Goal: Task Accomplishment & Management: Manage account settings

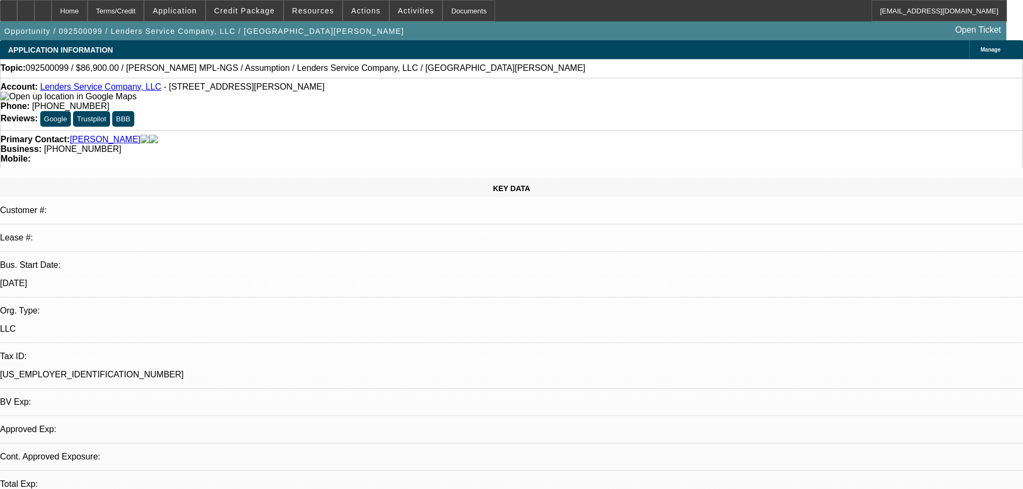
select select "0"
select select "4"
select select "0"
select select "1"
select select "2"
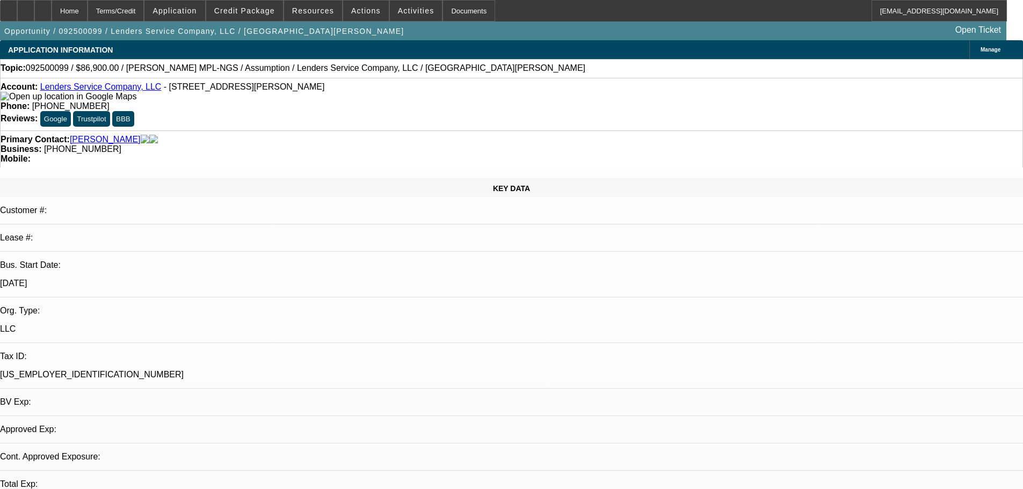
select select "4"
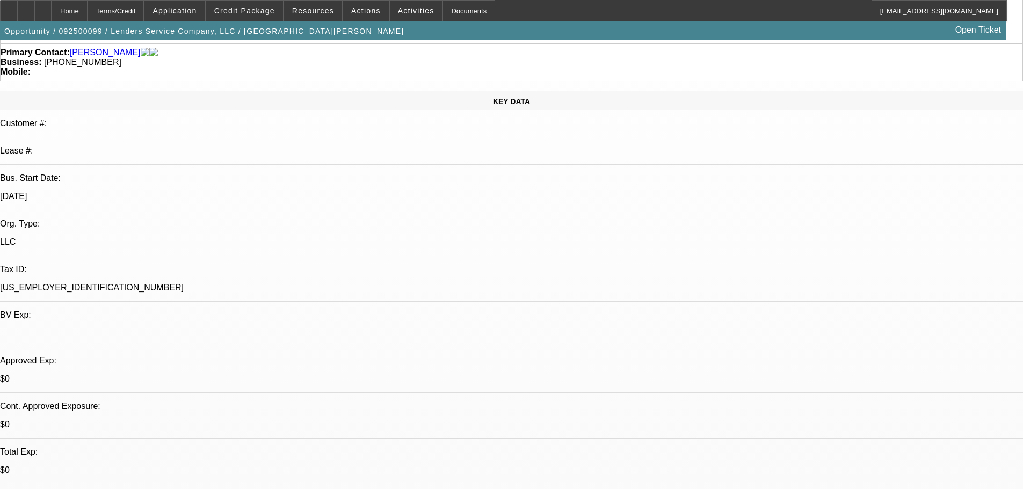
scroll to position [107, 0]
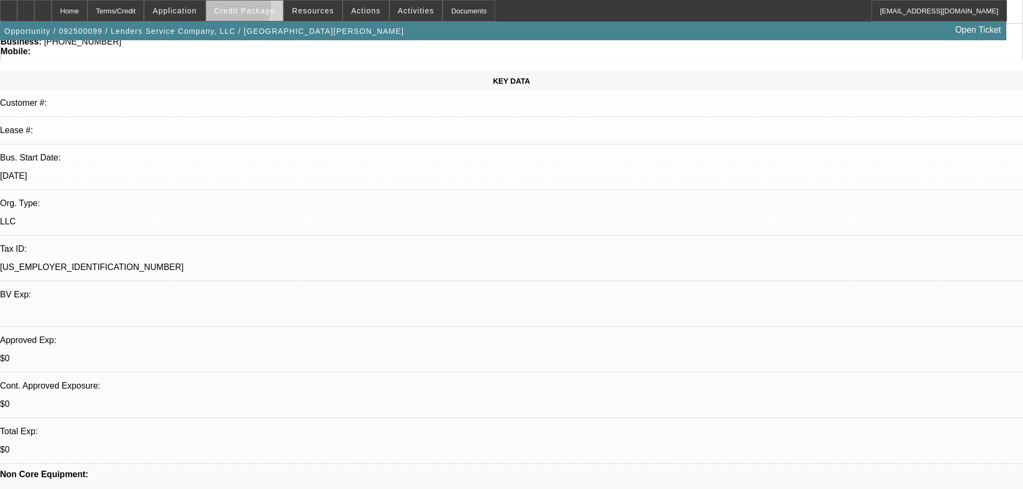
click at [249, 9] on span "Credit Package" at bounding box center [244, 10] width 61 height 9
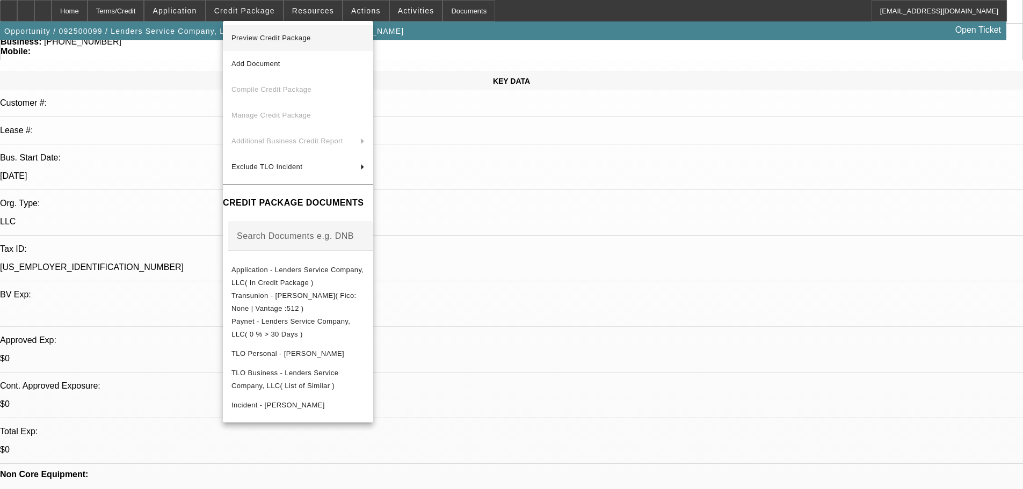
click at [259, 38] on span "Preview Credit Package" at bounding box center [272, 38] width 80 height 8
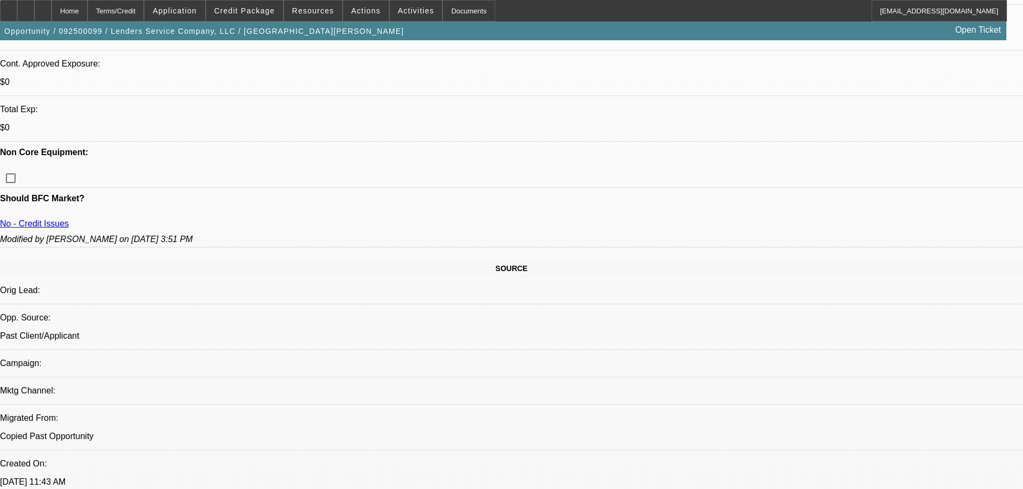
scroll to position [0, 0]
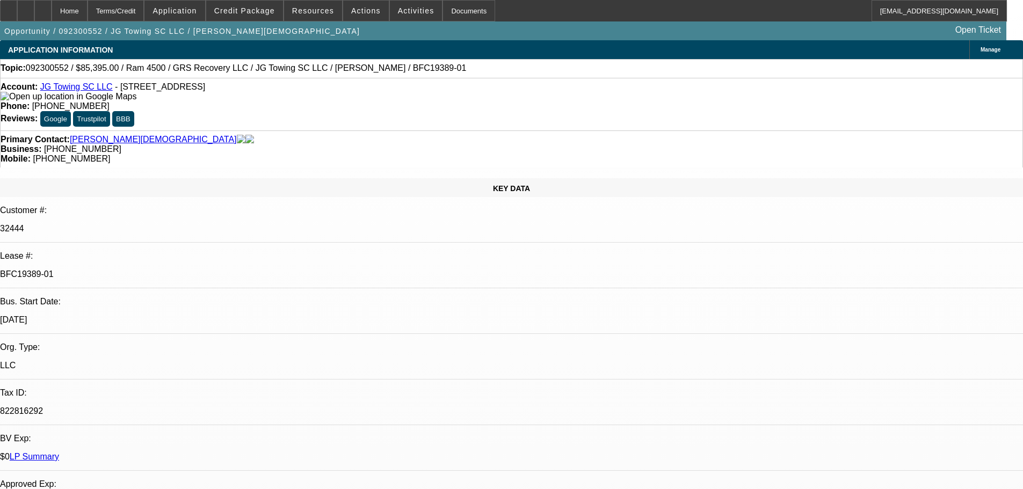
select select "0"
select select "2"
select select "0"
select select "6"
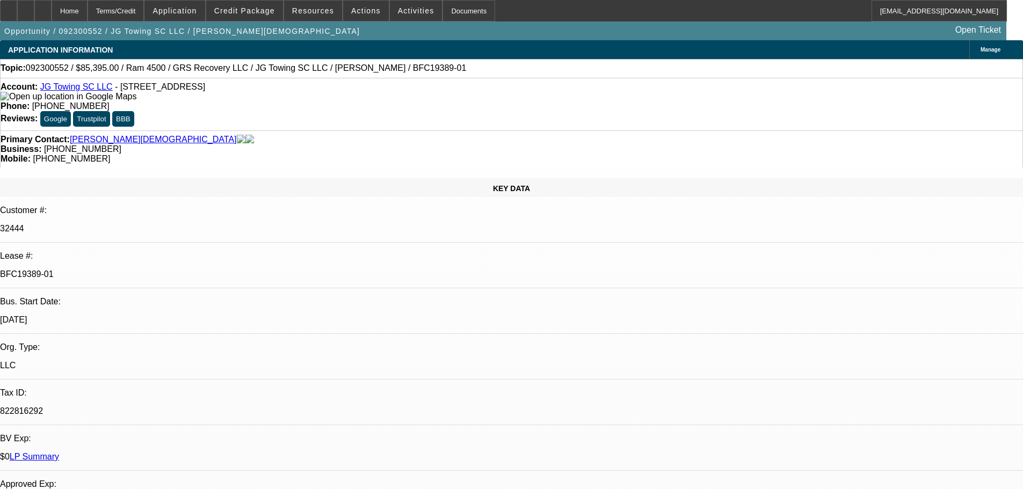
select select "0"
select select "2"
select select "0"
select select "6"
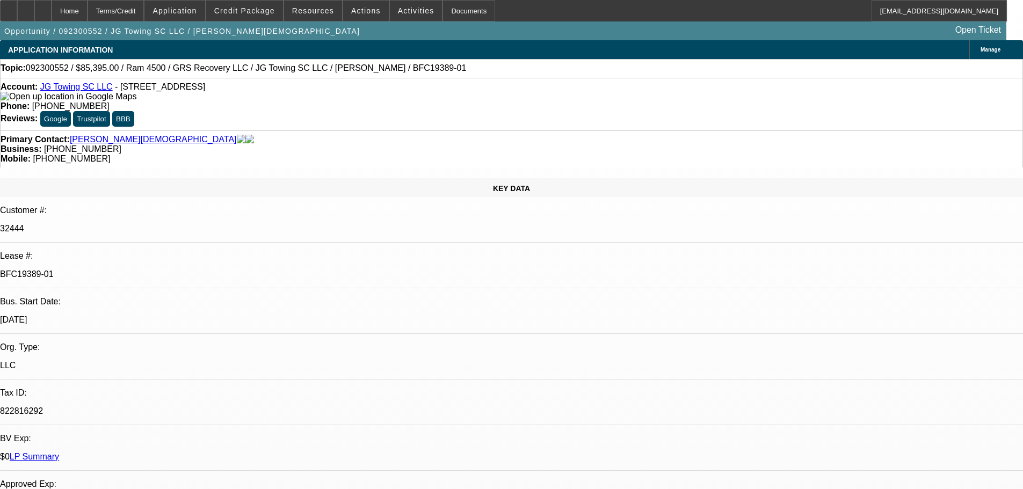
select select "0"
select select "6"
select select "0"
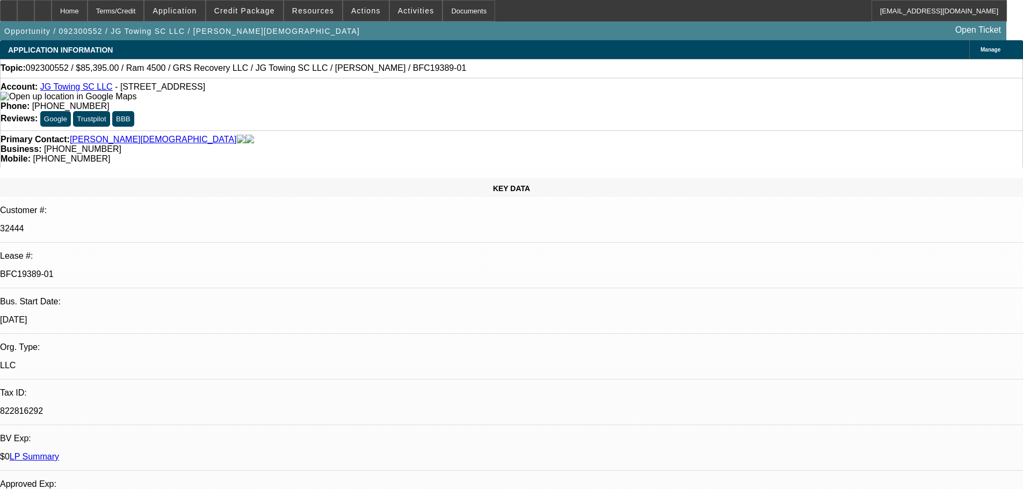
select select "0"
select select "3"
select select "0"
select select "6"
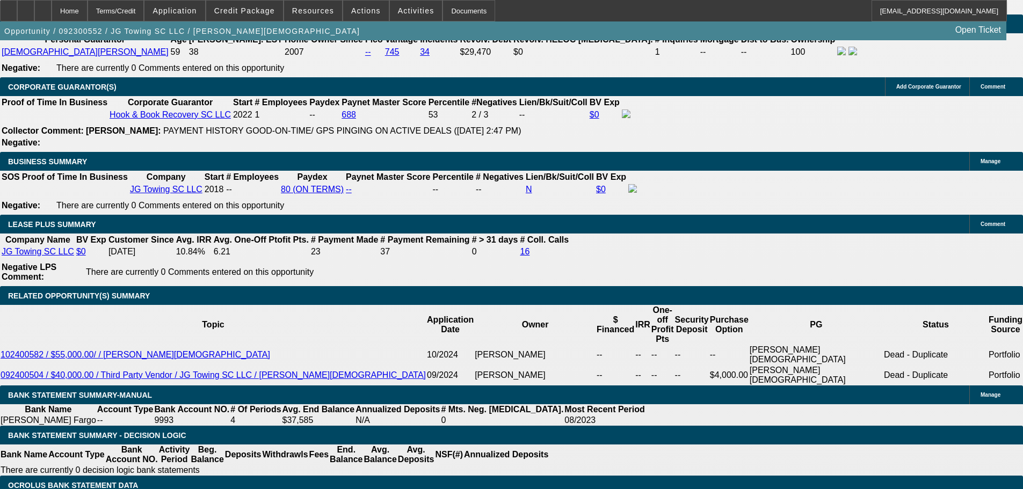
scroll to position [1727, 0]
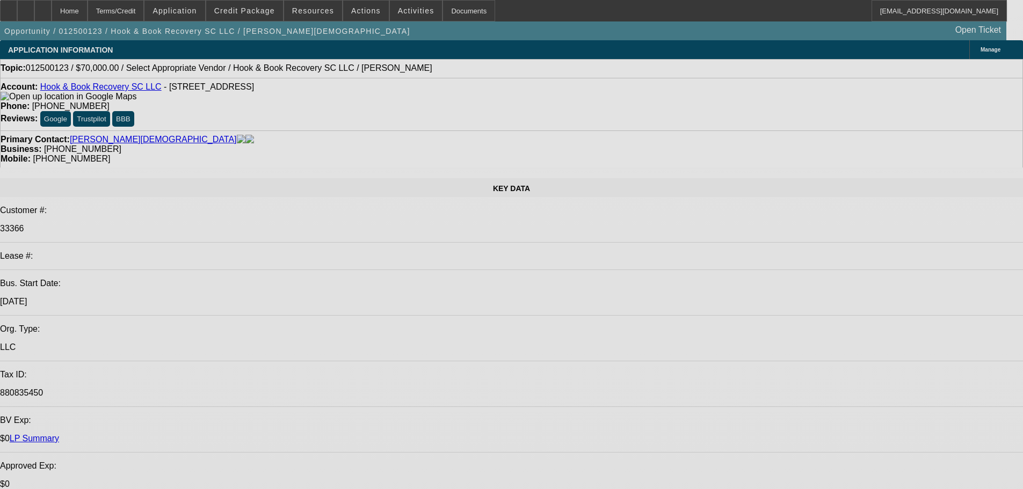
select select "0"
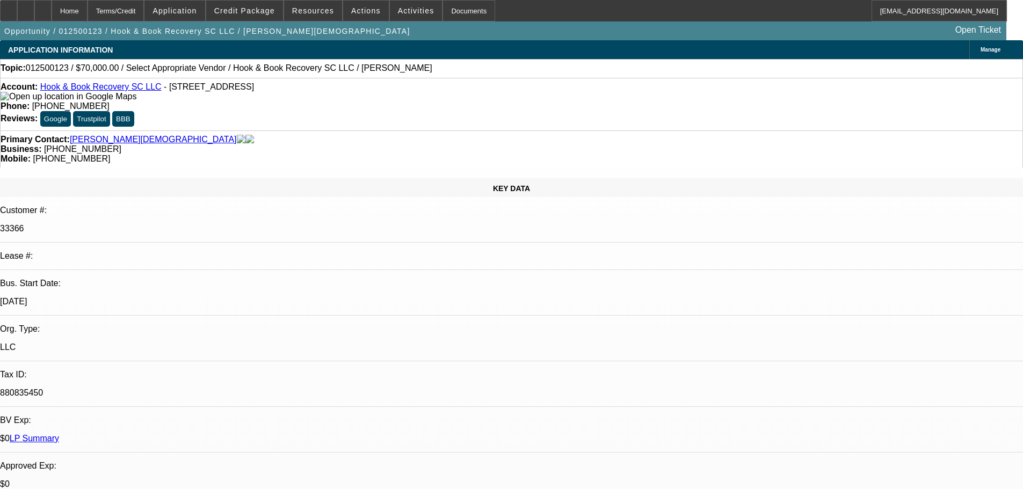
select select "0"
select select "2"
select select "0"
select select "6"
select select "0"
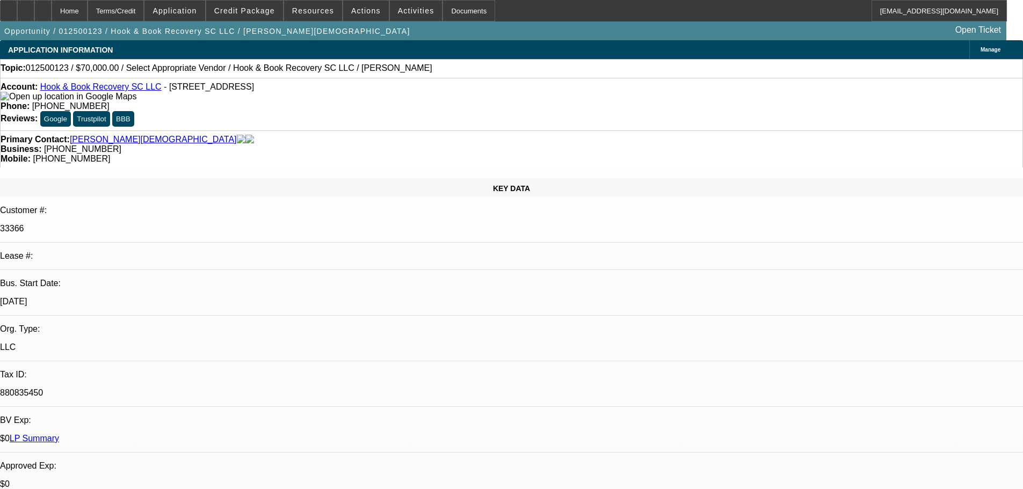
select select "0"
select select "2"
select select "0"
select select "6"
select select "0"
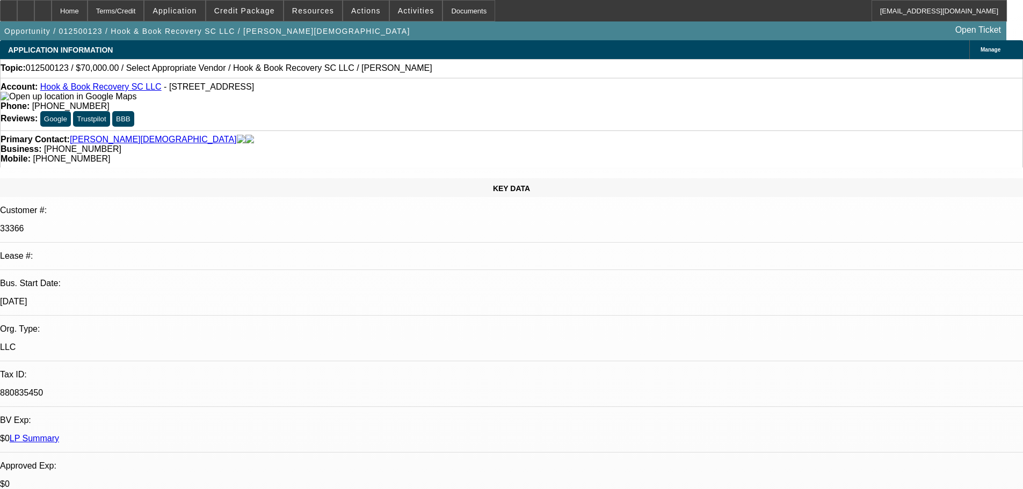
select select "0"
select select "2"
select select "0"
select select "6"
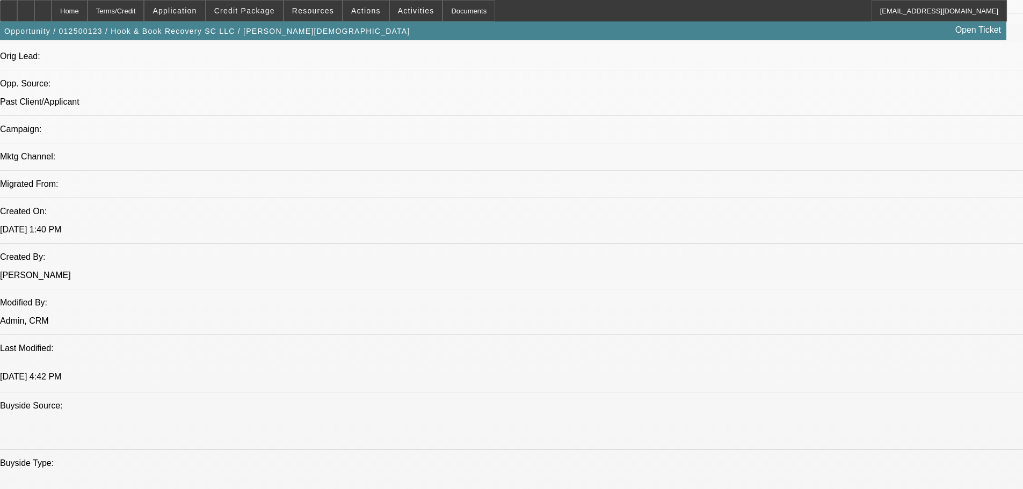
scroll to position [698, 0]
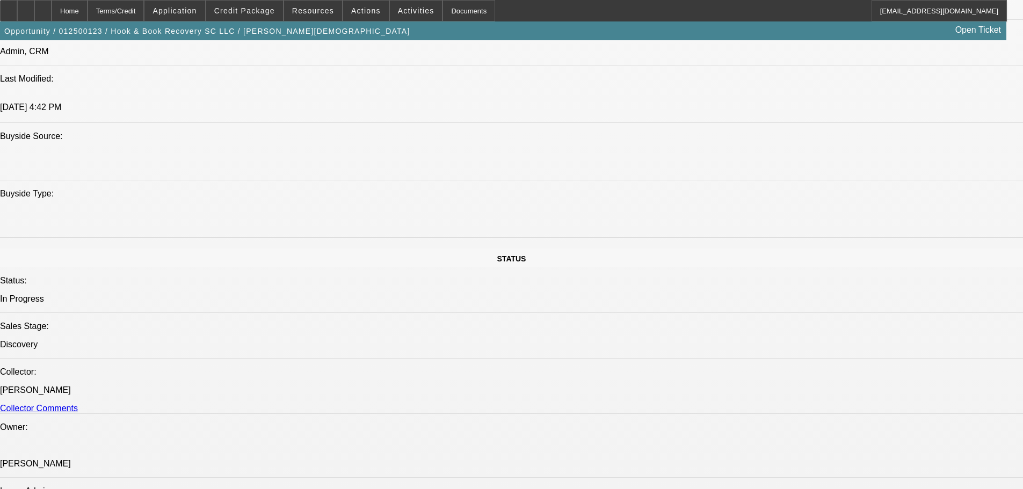
scroll to position [591, 0]
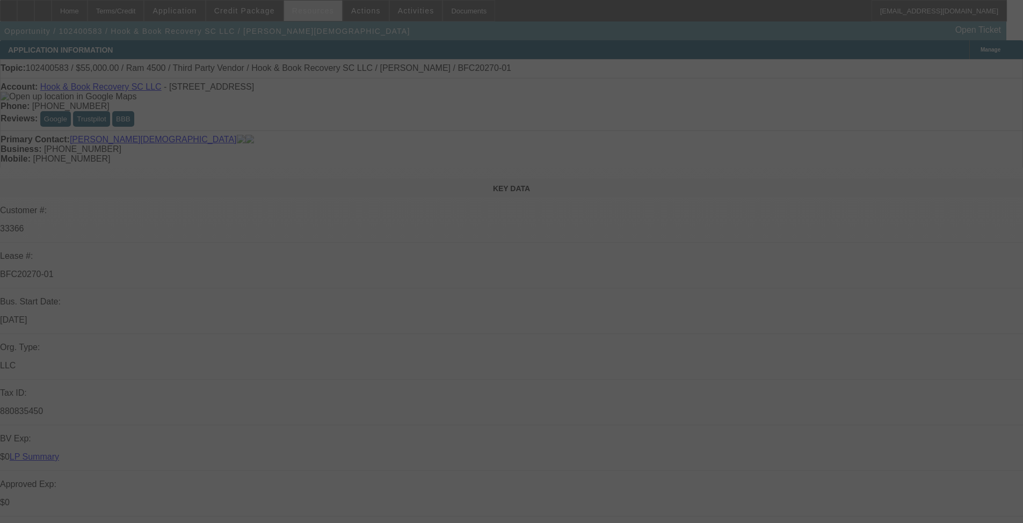
select select "0"
select select "2"
select select "0.1"
select select "4"
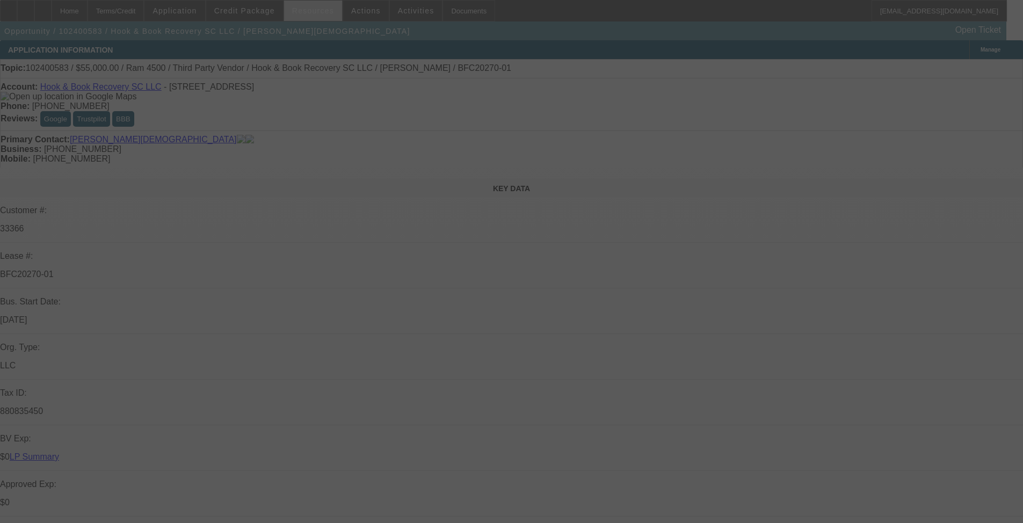
select select "0"
select select "3"
select select "0.1"
select select "4"
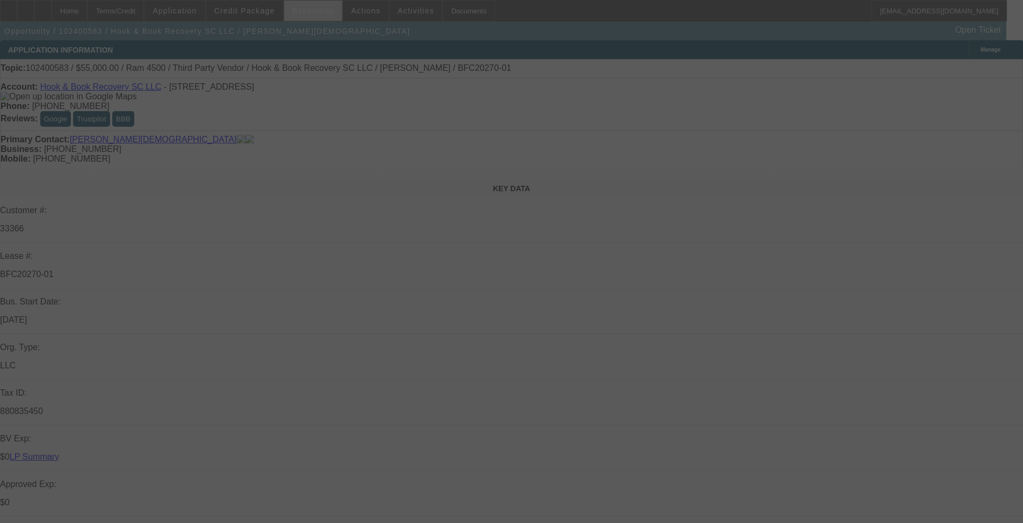
select select "0"
select select "2"
select select "0"
select select "6"
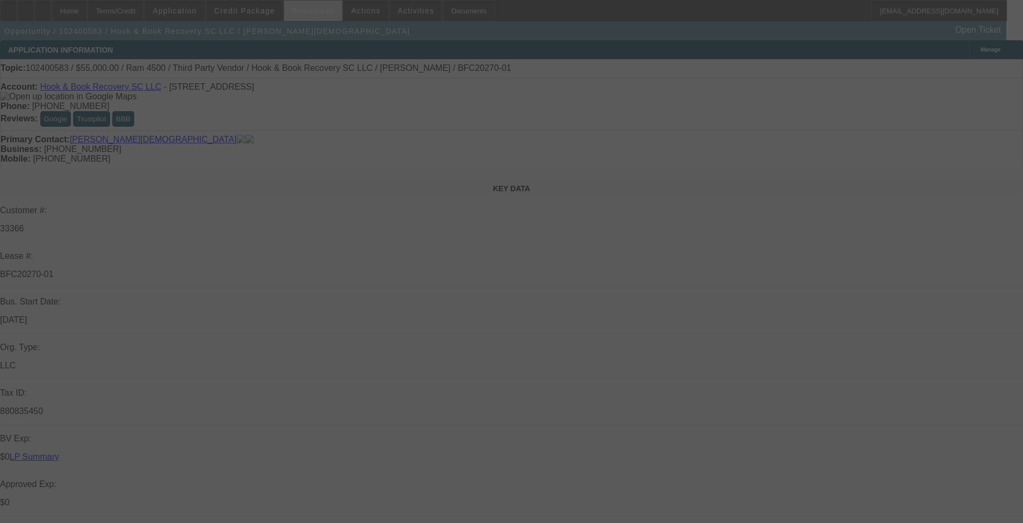
select select "0"
select select "3"
select select "0"
select select "6"
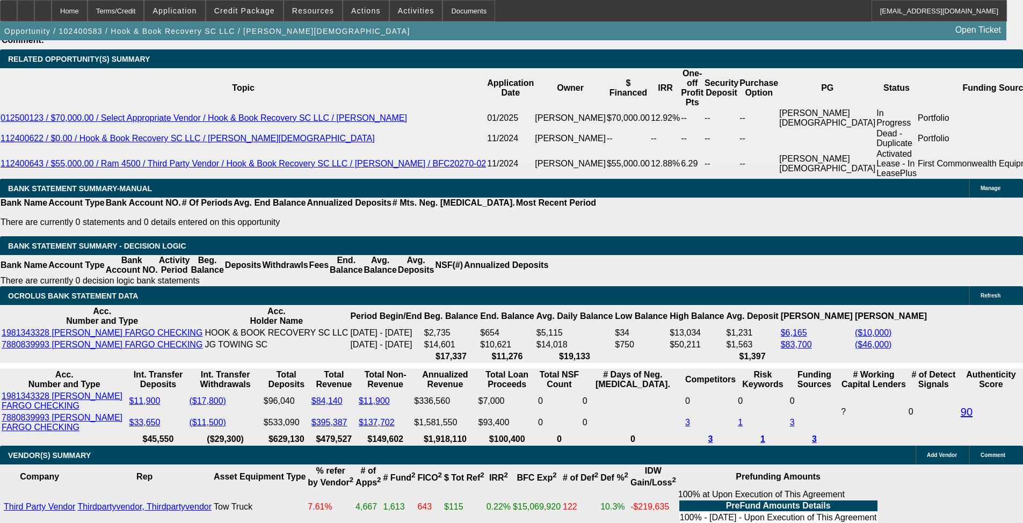
scroll to position [2050, 0]
